Goal: Check status

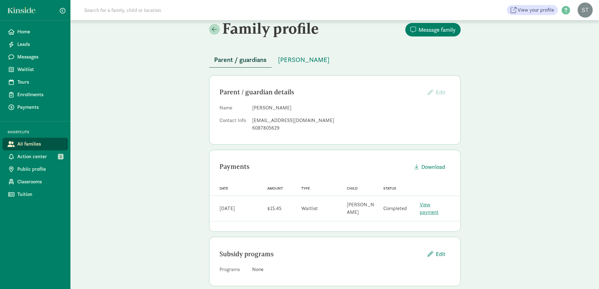
scroll to position [10, 0]
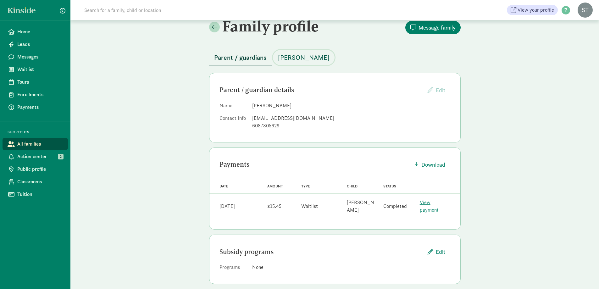
click at [297, 58] on span "[PERSON_NAME]" at bounding box center [304, 58] width 52 height 10
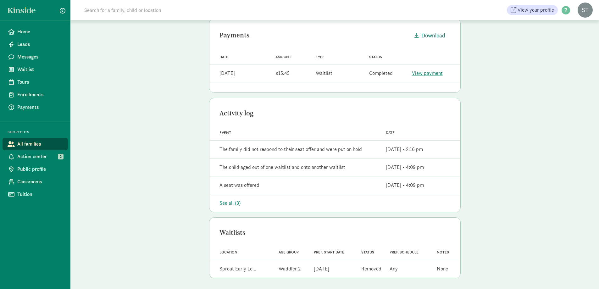
scroll to position [172, 0]
click at [368, 271] on div "Status Removed" at bounding box center [368, 267] width 28 height 13
click at [262, 261] on div "Location Sprout Early Le..." at bounding box center [240, 267] width 57 height 13
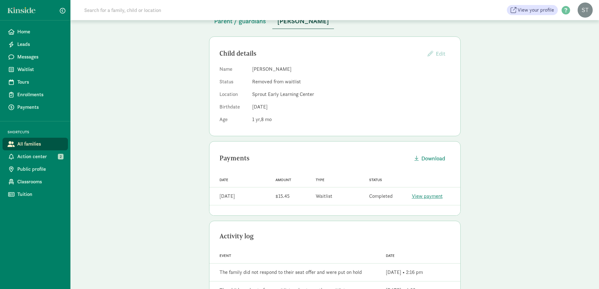
scroll to position [0, 0]
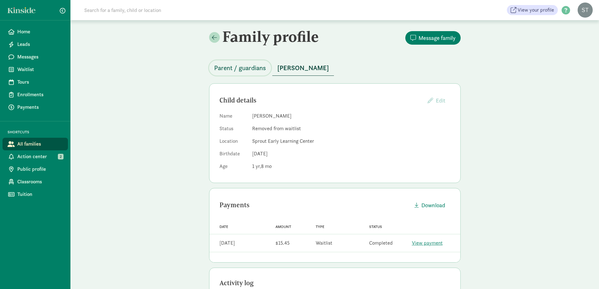
click at [248, 64] on span "Parent / guardians" at bounding box center [240, 68] width 52 height 10
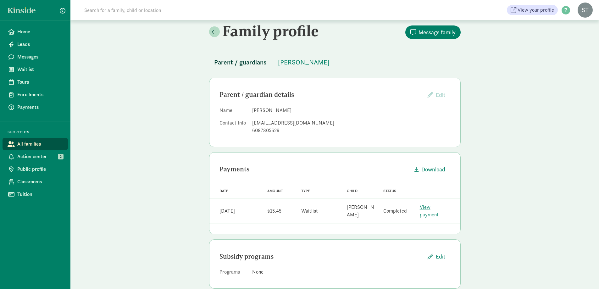
scroll to position [10, 0]
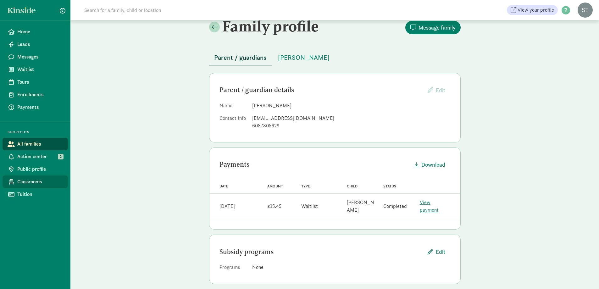
click at [37, 182] on span "Classrooms" at bounding box center [40, 182] width 46 height 8
